Goal: Transaction & Acquisition: Purchase product/service

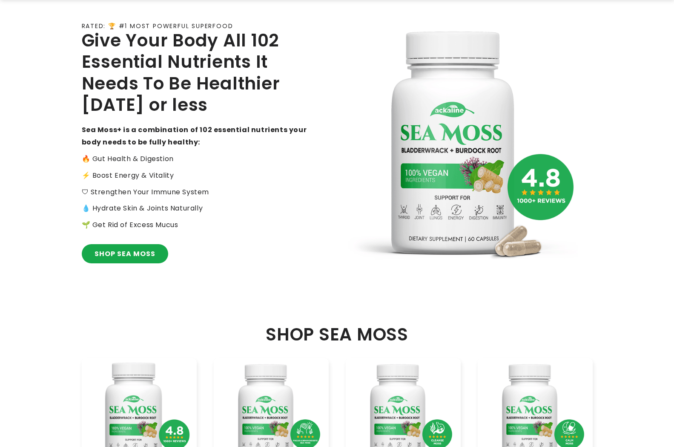
scroll to position [256, 0]
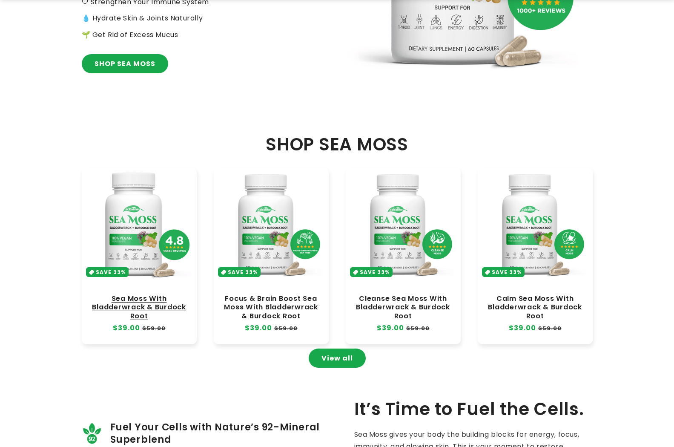
click at [136, 294] on link "Sea Moss With Bladderwrack & Burdock Root" at bounding box center [139, 307] width 98 height 26
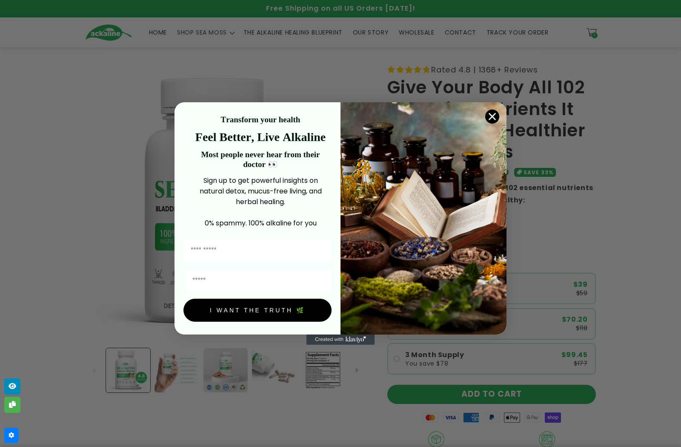
click at [496, 107] on img "POPUP Form" at bounding box center [424, 218] width 166 height 232
click at [492, 116] on icon "Close dialog" at bounding box center [492, 116] width 7 height 7
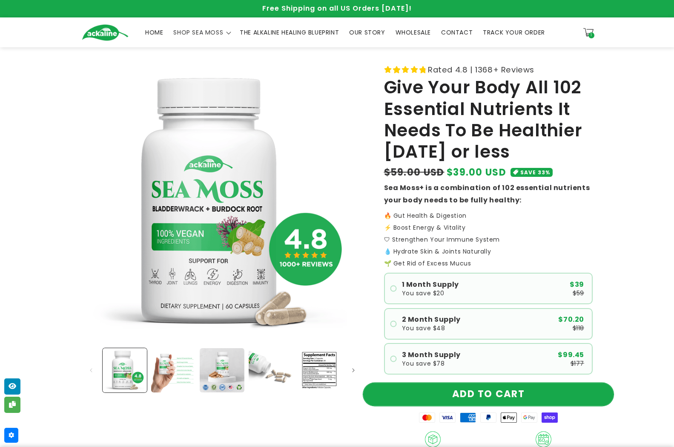
click at [502, 395] on button "ADD TO CART" at bounding box center [488, 394] width 250 height 23
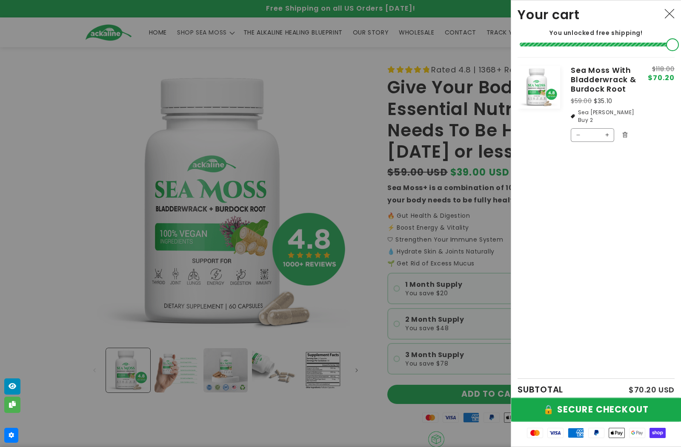
click at [600, 410] on button "🔒 SECURE CHECKOUT" at bounding box center [596, 409] width 189 height 23
